Goal: Transaction & Acquisition: Purchase product/service

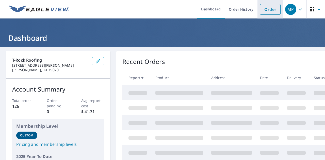
click at [268, 8] on link "Order" at bounding box center [270, 9] width 21 height 11
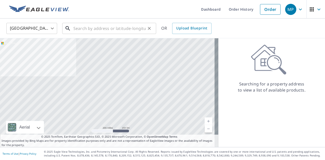
click at [74, 30] on input "text" at bounding box center [109, 28] width 72 height 14
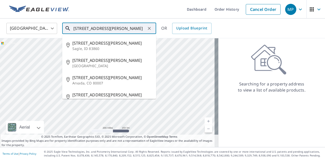
type input "[STREET_ADDRESS][PERSON_NAME]"
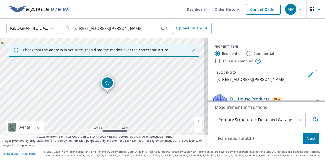
click at [196, 125] on link "Current Level 17, Zoom In" at bounding box center [199, 122] width 8 height 8
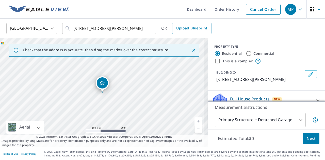
click at [196, 124] on link "Current Level 18, Zoom In" at bounding box center [199, 122] width 8 height 8
click at [196, 124] on link "Current Level 18.76938707185858, Zoom In Disabled" at bounding box center [199, 122] width 8 height 8
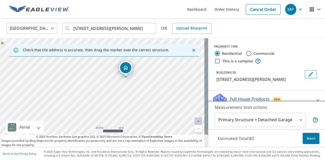
drag, startPoint x: 153, startPoint y: 118, endPoint x: 179, endPoint y: 99, distance: 32.5
click at [179, 99] on div "[STREET_ADDRESS][PERSON_NAME]" at bounding box center [104, 92] width 208 height 109
click at [195, 131] on link "Current Level 20, Zoom Out" at bounding box center [199, 129] width 8 height 8
drag, startPoint x: 147, startPoint y: 97, endPoint x: 151, endPoint y: 93, distance: 6.0
click at [151, 93] on div "[STREET_ADDRESS][PERSON_NAME]" at bounding box center [104, 92] width 208 height 109
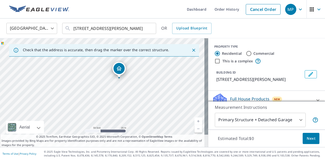
click at [195, 128] on link "Current Level 19, Zoom Out" at bounding box center [199, 129] width 8 height 8
click at [195, 120] on link "Current Level 18, Zoom In" at bounding box center [199, 122] width 8 height 8
click at [161, 98] on div "[STREET_ADDRESS][PERSON_NAME]" at bounding box center [104, 92] width 208 height 109
drag, startPoint x: 136, startPoint y: 110, endPoint x: 145, endPoint y: 97, distance: 15.9
click at [145, 97] on div "[STREET_ADDRESS][PERSON_NAME]" at bounding box center [104, 92] width 208 height 109
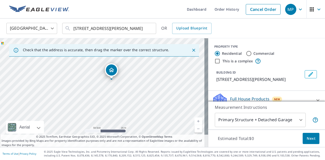
click at [196, 130] on link "Current Level 19, Zoom Out" at bounding box center [199, 129] width 8 height 8
click at [90, 83] on div "[STREET_ADDRESS][PERSON_NAME]" at bounding box center [104, 92] width 208 height 109
click at [90, 81] on div "[STREET_ADDRESS][PERSON_NAME]" at bounding box center [104, 92] width 208 height 109
click at [84, 87] on div "[STREET_ADDRESS][PERSON_NAME]" at bounding box center [104, 92] width 208 height 109
drag, startPoint x: 106, startPoint y: 83, endPoint x: 90, endPoint y: 77, distance: 17.0
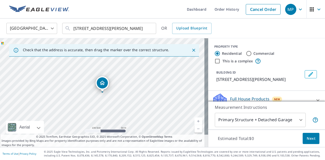
click at [102, 98] on div "[STREET_ADDRESS][PERSON_NAME]" at bounding box center [104, 92] width 208 height 109
click at [197, 124] on link "Current Level 18, Zoom In" at bounding box center [199, 122] width 8 height 8
click at [197, 124] on link "Current Level 19, Zoom In" at bounding box center [199, 122] width 8 height 8
click at [308, 139] on span "Next" at bounding box center [311, 139] width 9 height 6
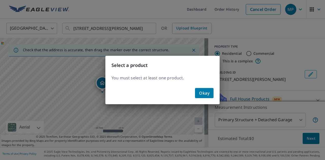
click at [208, 97] on span "Okay" at bounding box center [204, 93] width 10 height 7
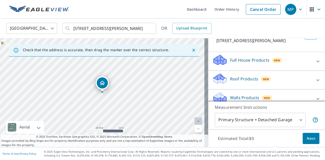
scroll to position [45, 0]
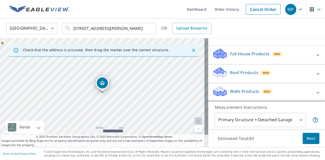
click at [269, 68] on div "Roof Products New" at bounding box center [262, 74] width 100 height 14
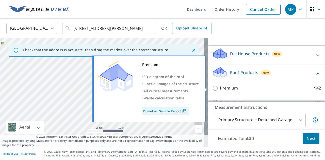
click at [228, 87] on p "Premium" at bounding box center [229, 88] width 18 height 6
click at [220, 87] on input "Premium $42" at bounding box center [216, 88] width 8 height 6
checkbox input "true"
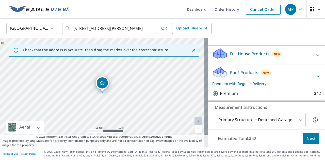
click at [310, 136] on span "Next" at bounding box center [311, 139] width 9 height 6
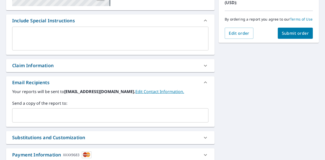
scroll to position [127, 0]
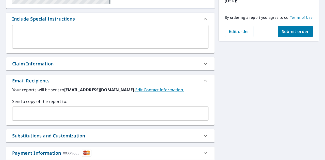
click at [123, 117] on input "text" at bounding box center [106, 114] width 184 height 10
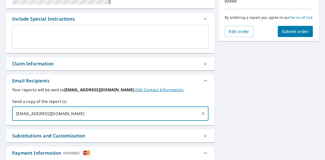
type input "[EMAIL_ADDRESS][DOMAIN_NAME]"
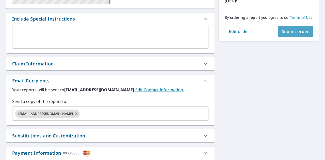
click at [279, 31] on button "Submit order" at bounding box center [295, 31] width 35 height 11
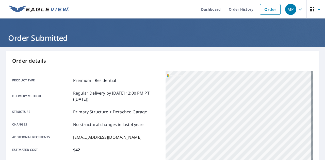
click at [298, 7] on icon "button" at bounding box center [301, 9] width 6 height 6
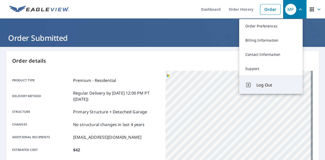
click at [263, 82] on span "Log Out" at bounding box center [277, 85] width 40 height 6
